Goal: Check status: Check status

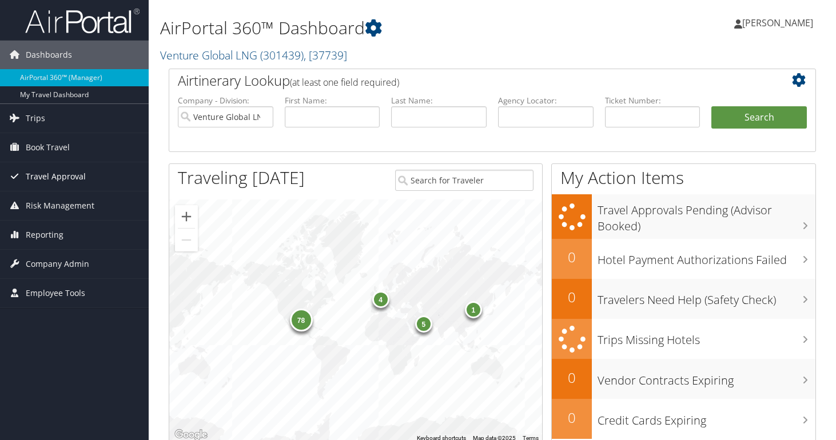
click at [54, 180] on span "Travel Approval" at bounding box center [56, 176] width 60 height 29
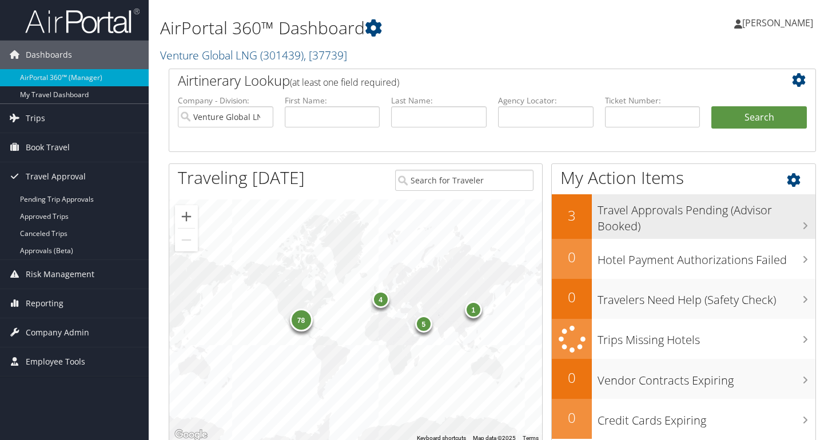
scroll to position [1, 0]
click at [650, 210] on h3 "Travel Approvals Pending (Advisor Booked)" at bounding box center [707, 215] width 218 height 38
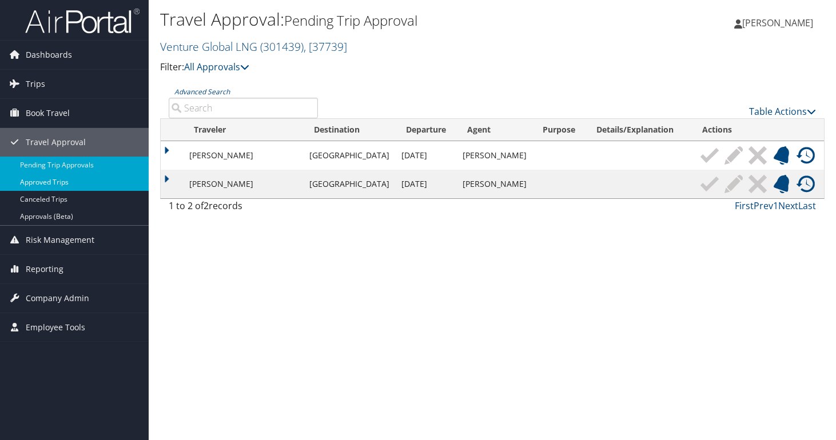
click at [33, 186] on link "Approved Trips" at bounding box center [74, 182] width 149 height 17
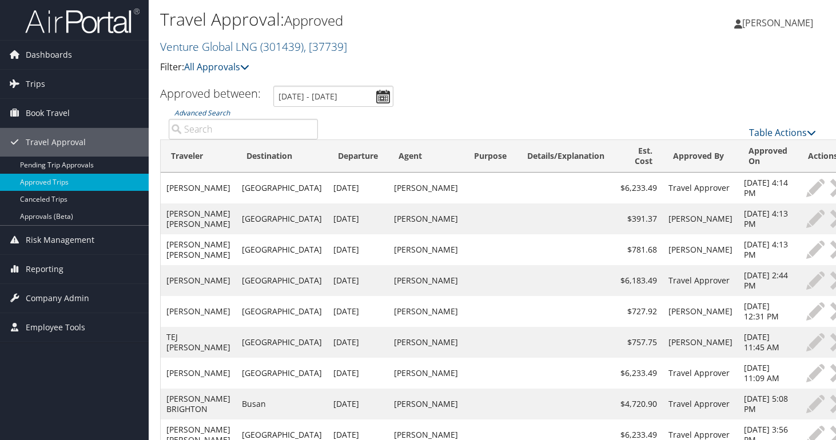
click at [275, 137] on input "Advanced Search" at bounding box center [243, 129] width 149 height 21
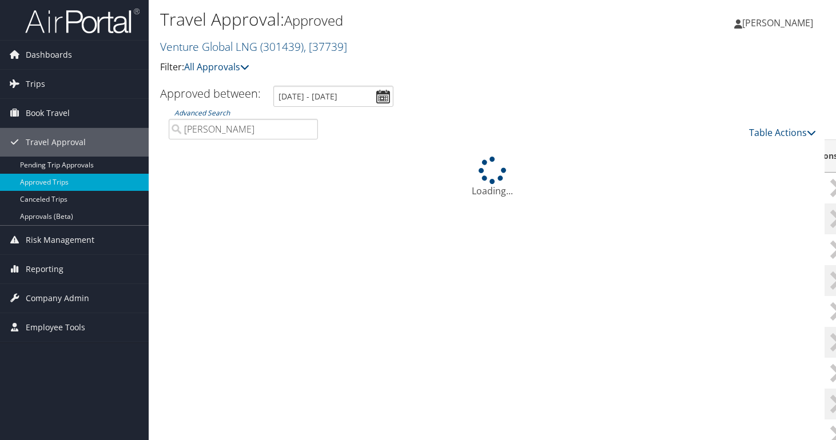
scroll to position [2, 0]
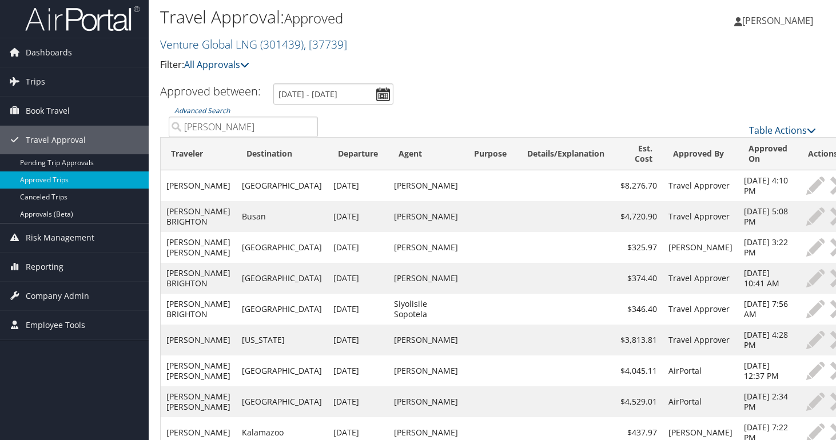
type input "[PERSON_NAME]"
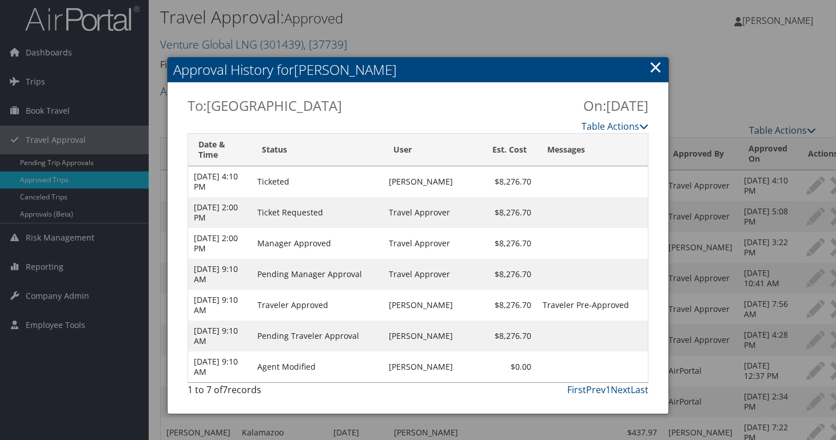
click at [653, 73] on link "×" at bounding box center [655, 66] width 13 height 23
